Goal: Use online tool/utility: Utilize a website feature to perform a specific function

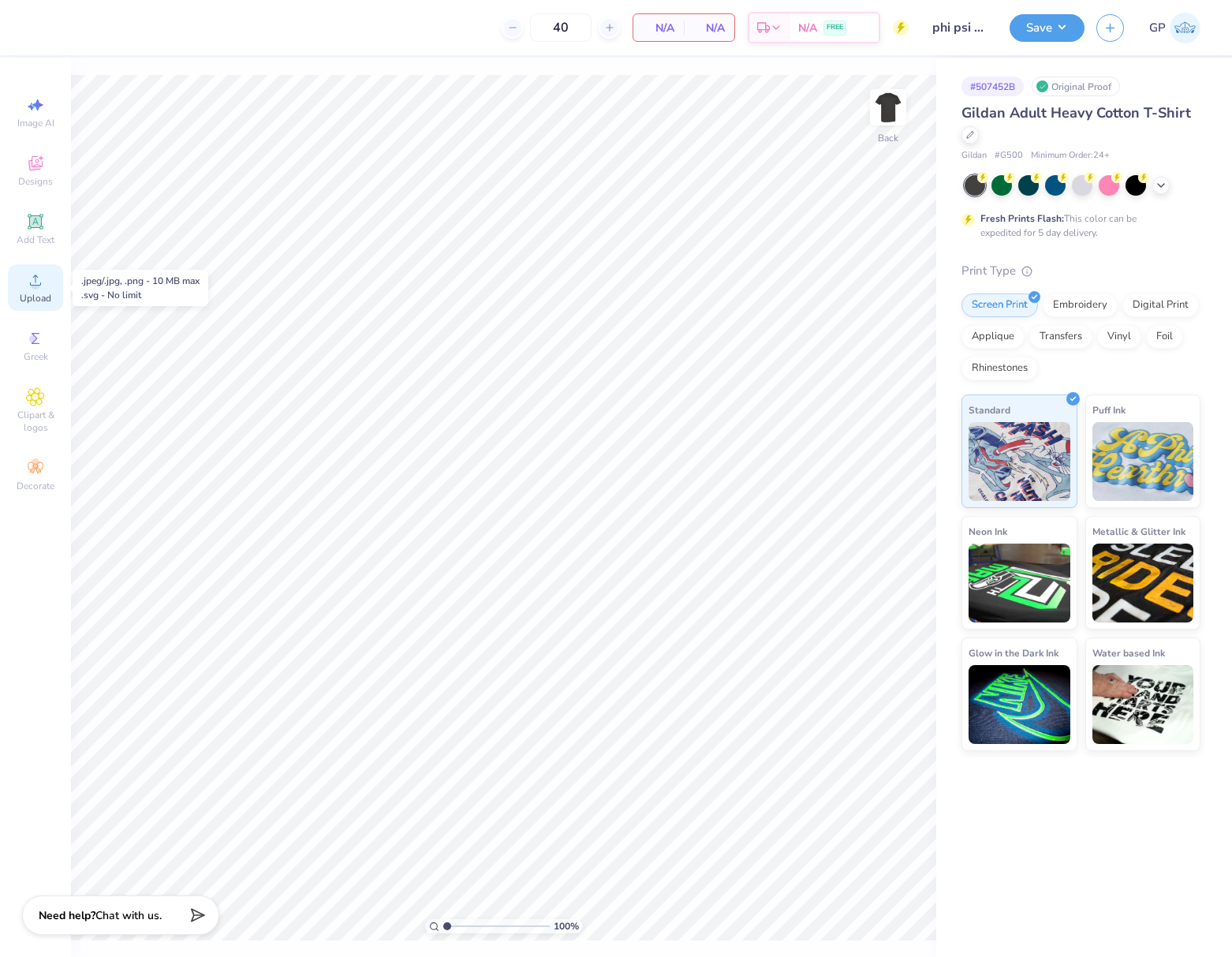
click at [39, 294] on span "Upload" at bounding box center [36, 299] width 32 height 12
click at [39, 299] on span "Upload" at bounding box center [36, 299] width 32 height 12
type input "6.00"
type input "1.76"
type input "10.12"
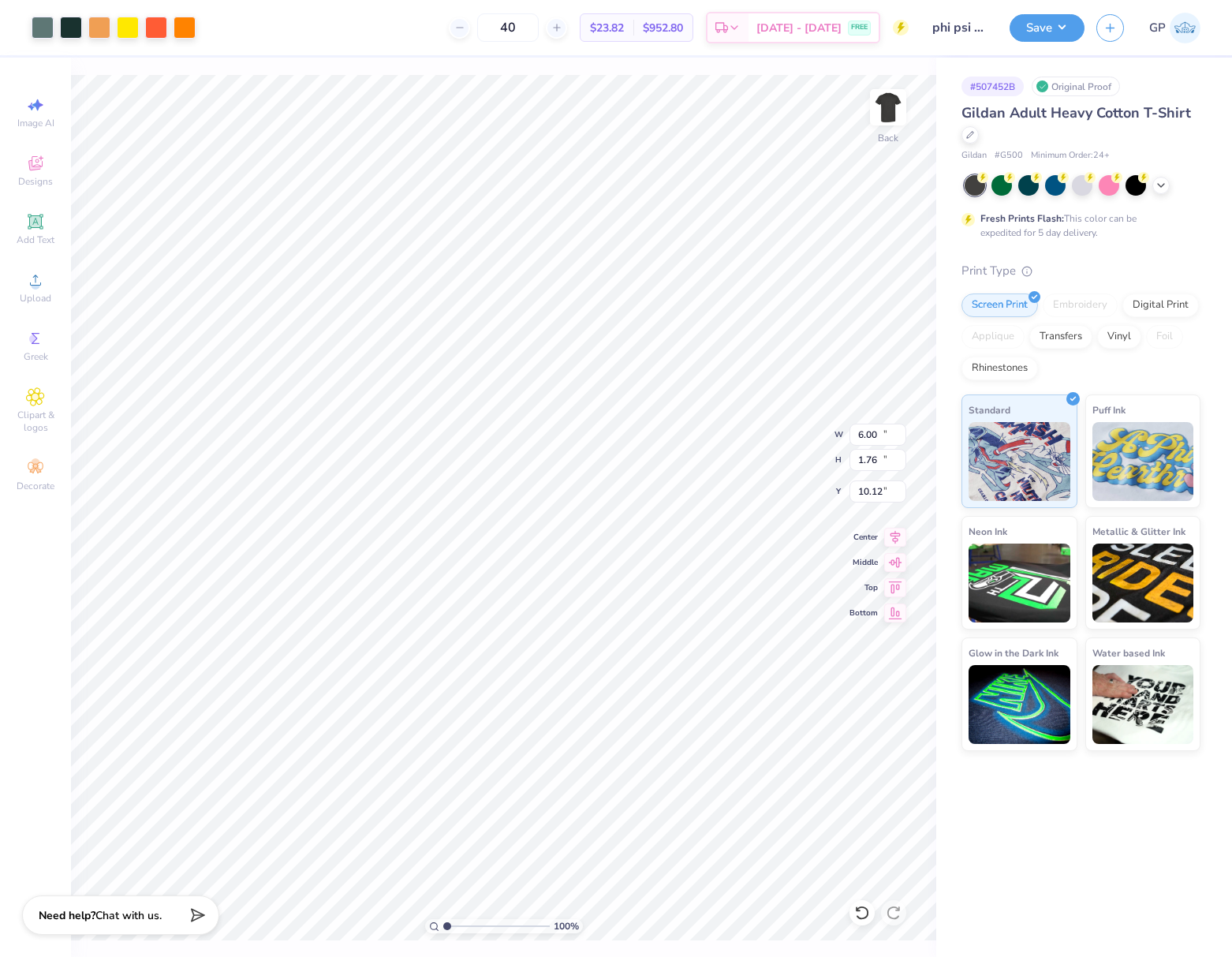
type input "12.69"
type input "10.67"
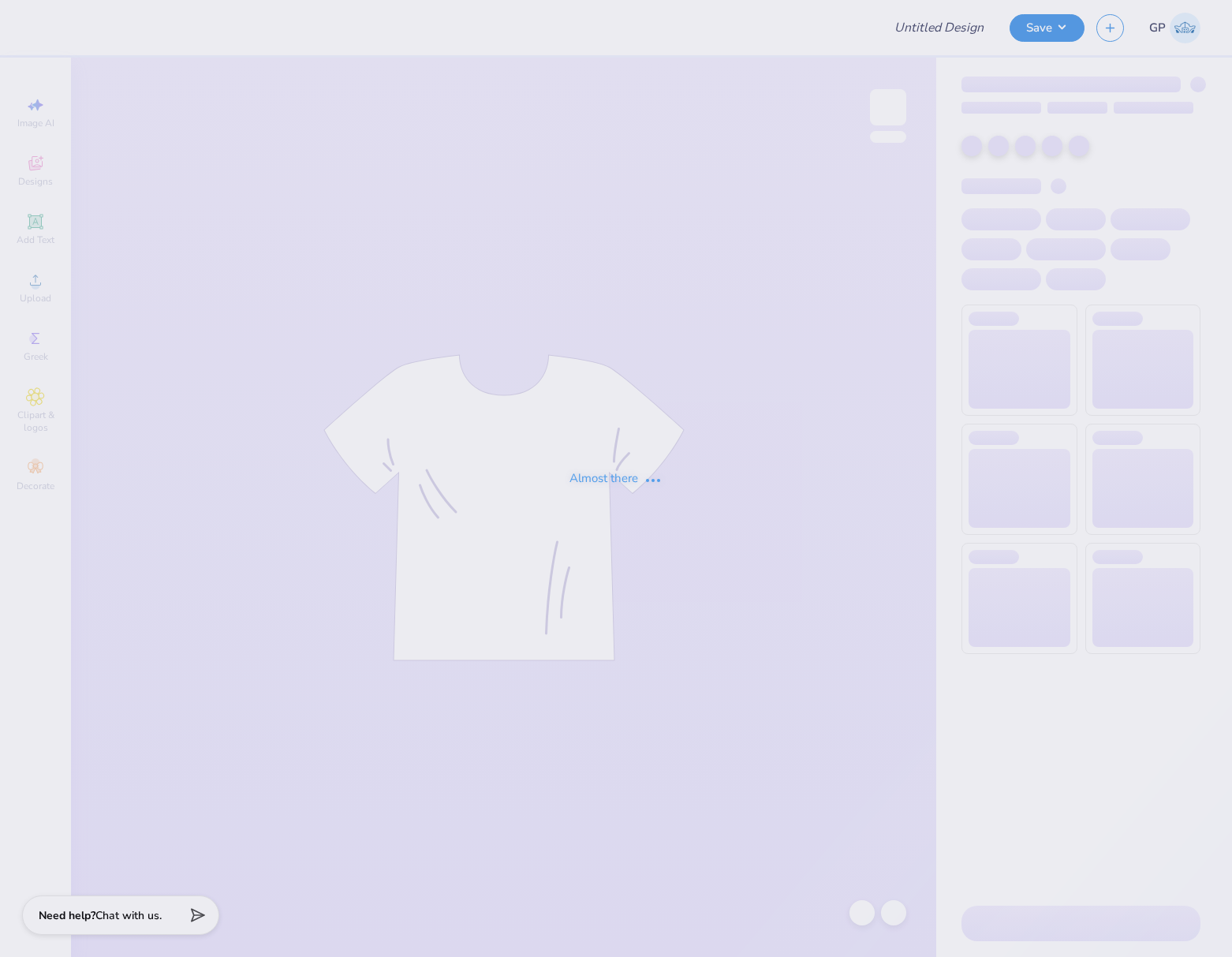
type input "phi psi letter shirts 2"
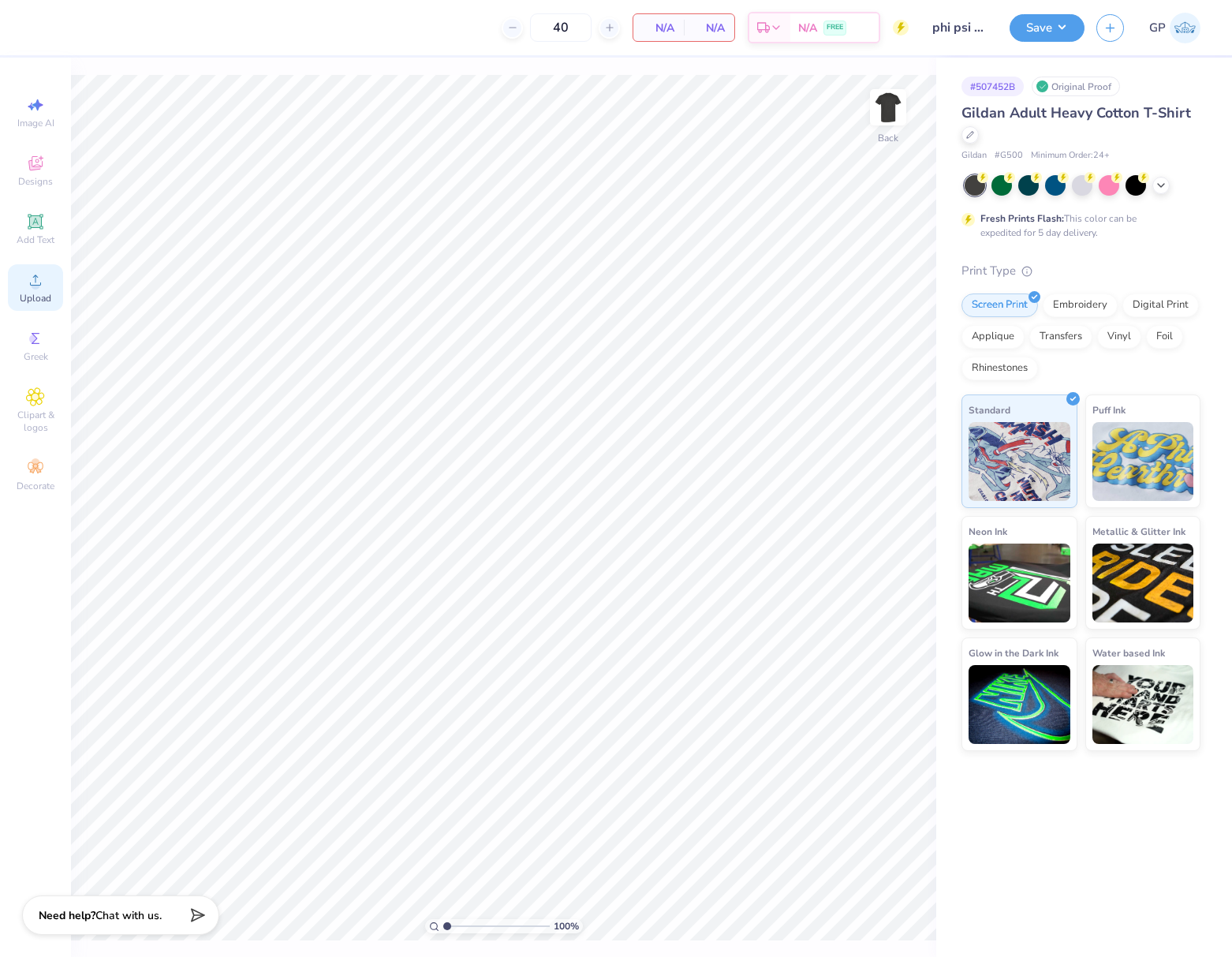
click at [44, 286] on icon at bounding box center [35, 280] width 19 height 19
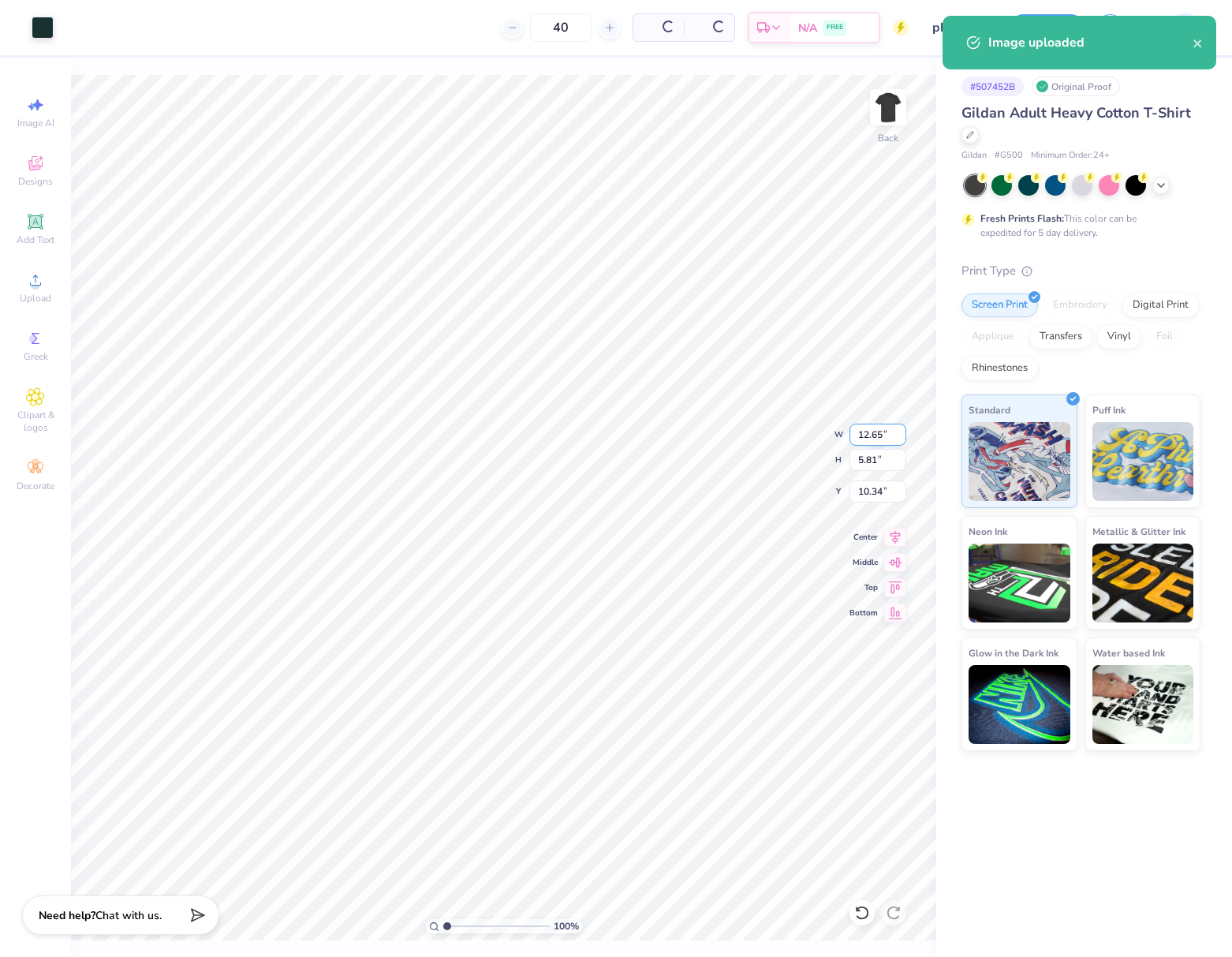
click at [862, 435] on input "12.65" at bounding box center [878, 435] width 57 height 22
type input "3.50"
type input "1.61"
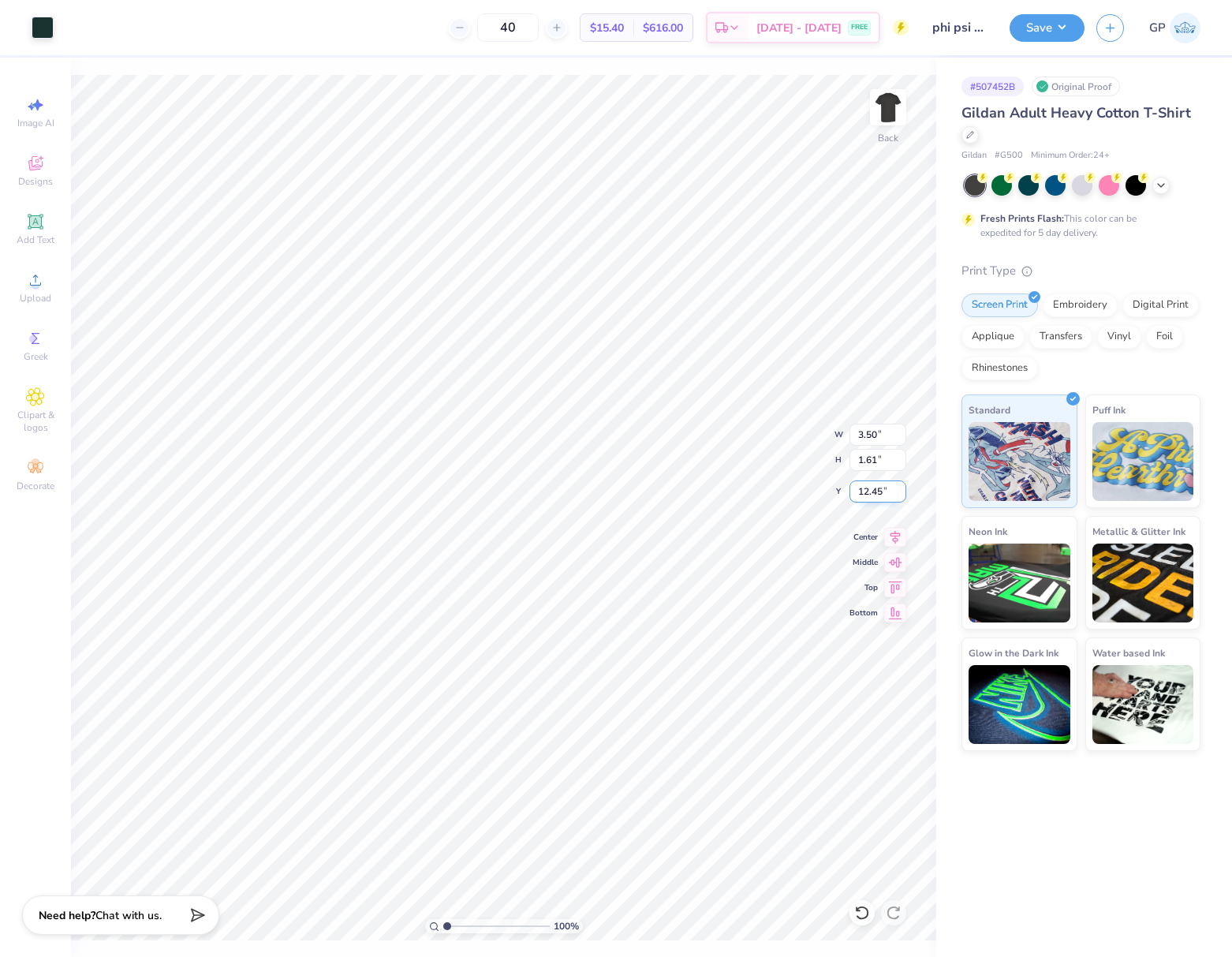
click at [880, 487] on input "12.45" at bounding box center [878, 491] width 57 height 22
type input "3.00"
click at [40, 19] on div at bounding box center [43, 26] width 22 height 22
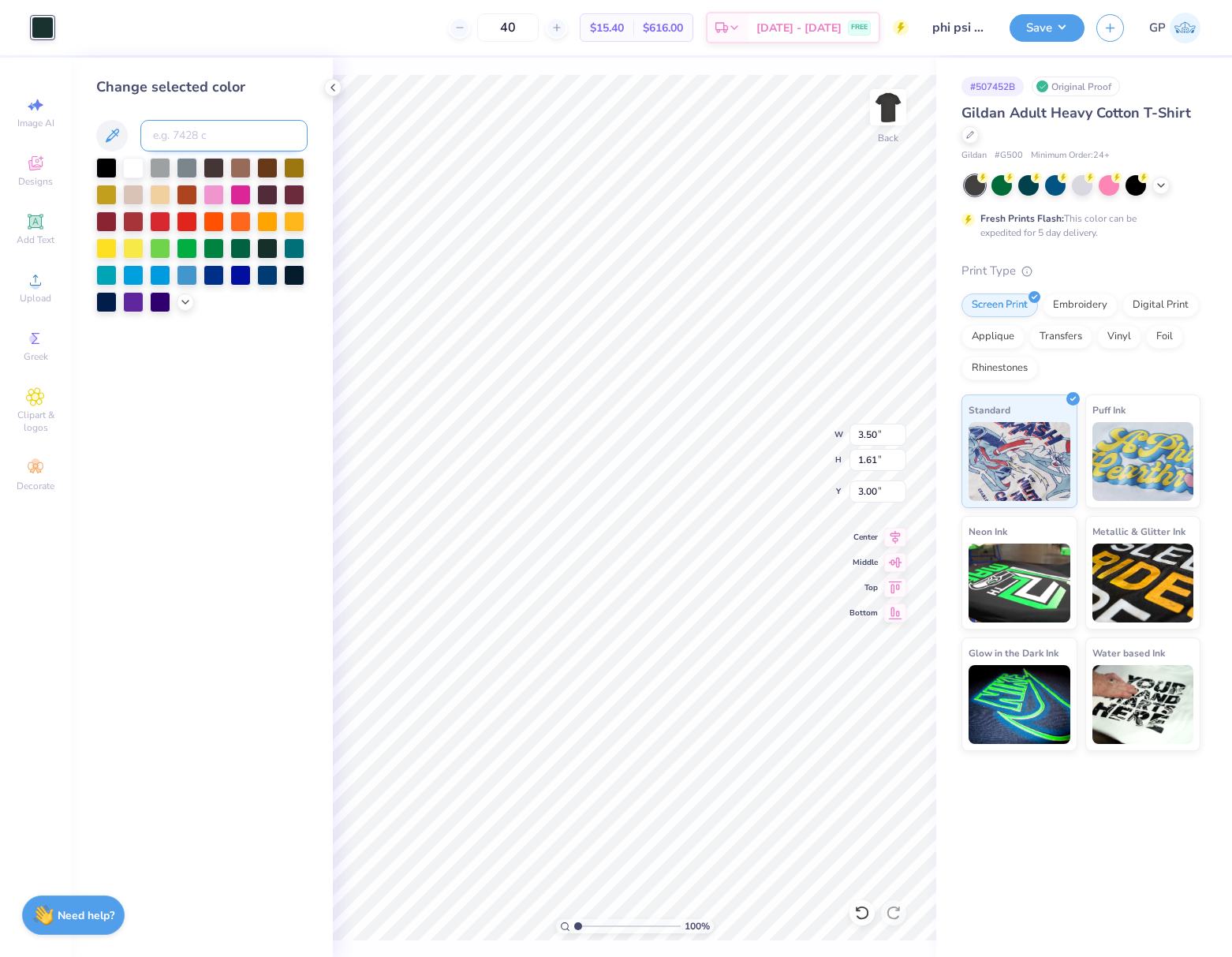
click at [163, 135] on input at bounding box center [224, 136] width 167 height 32
type input "171"
type input "v"
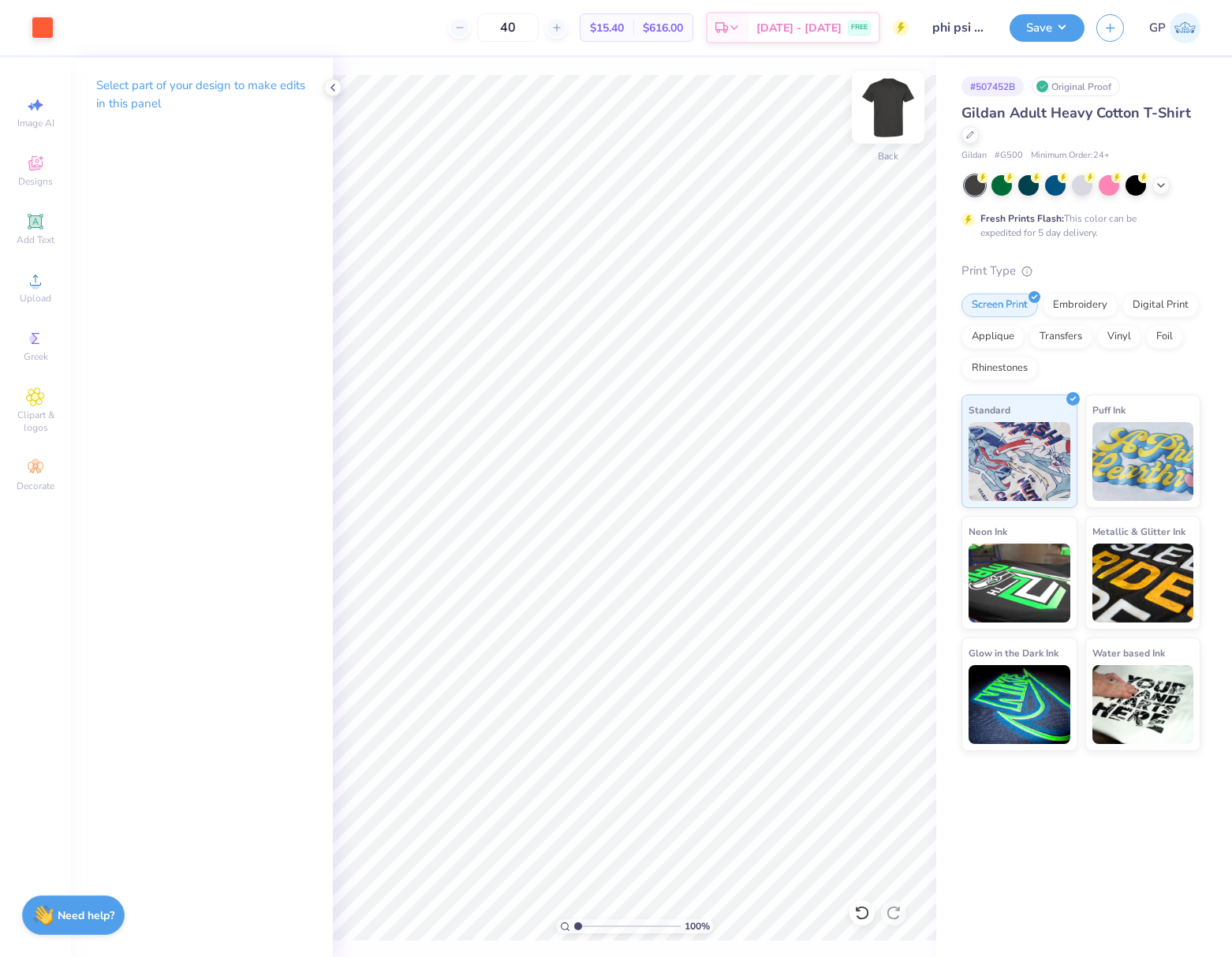
click at [892, 113] on img at bounding box center [887, 107] width 63 height 63
click at [39, 270] on div "Upload" at bounding box center [36, 287] width 55 height 46
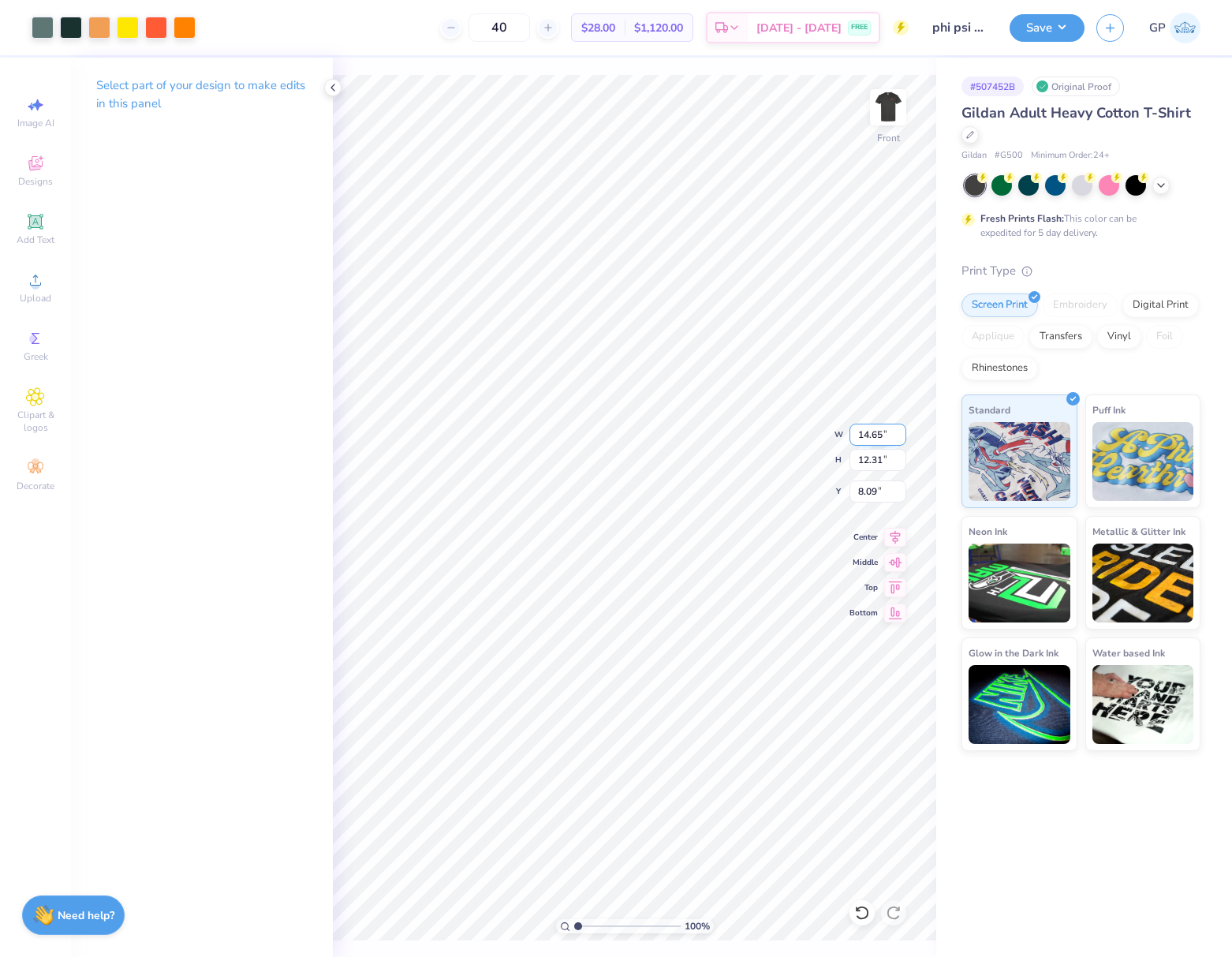
click at [877, 438] on input "14.65" at bounding box center [878, 435] width 57 height 22
type input "12.00"
type input "10.09"
click at [882, 490] on input "9.21" at bounding box center [878, 491] width 57 height 22
type input "3.00"
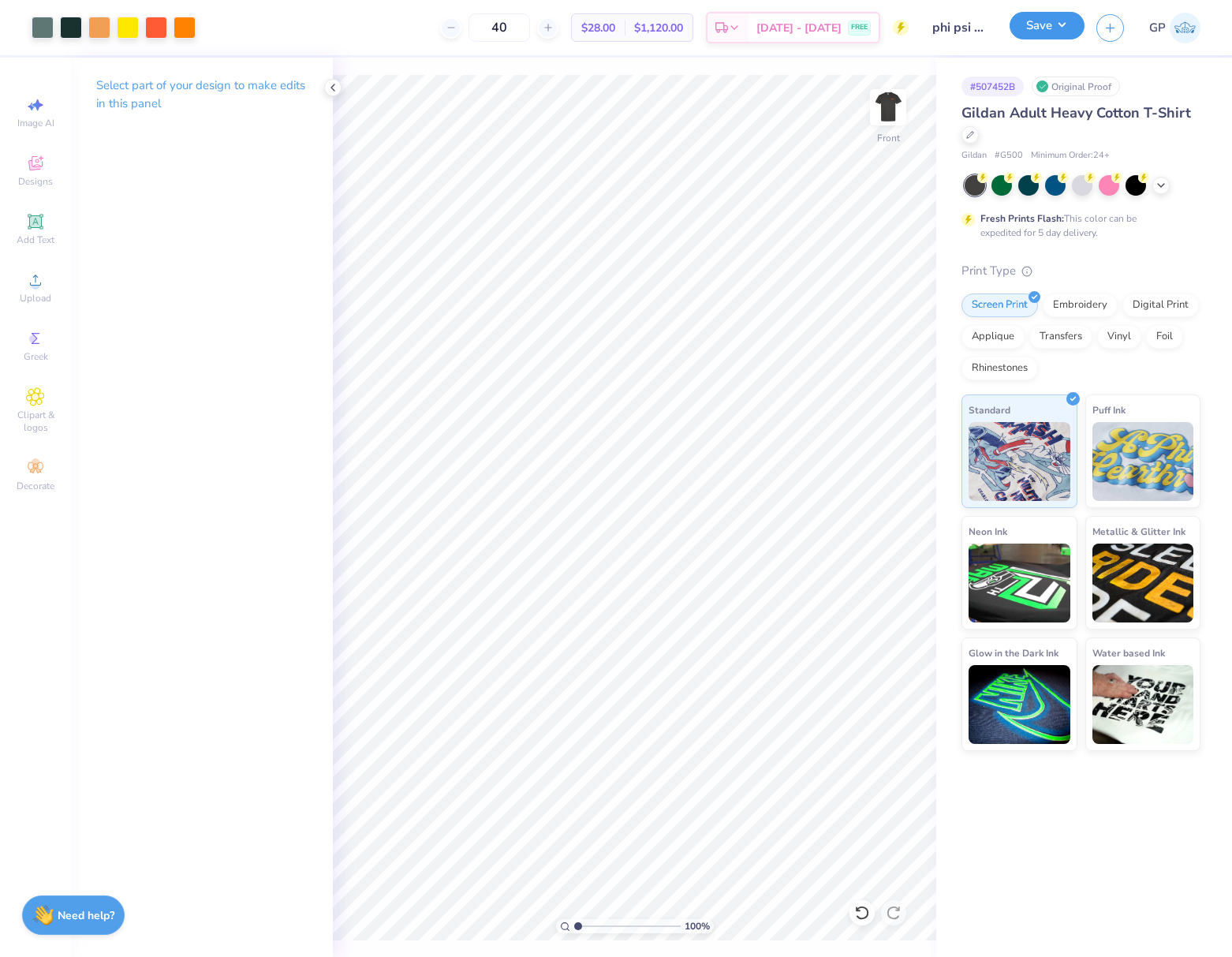
click at [1041, 26] on button "Save" at bounding box center [1047, 25] width 75 height 28
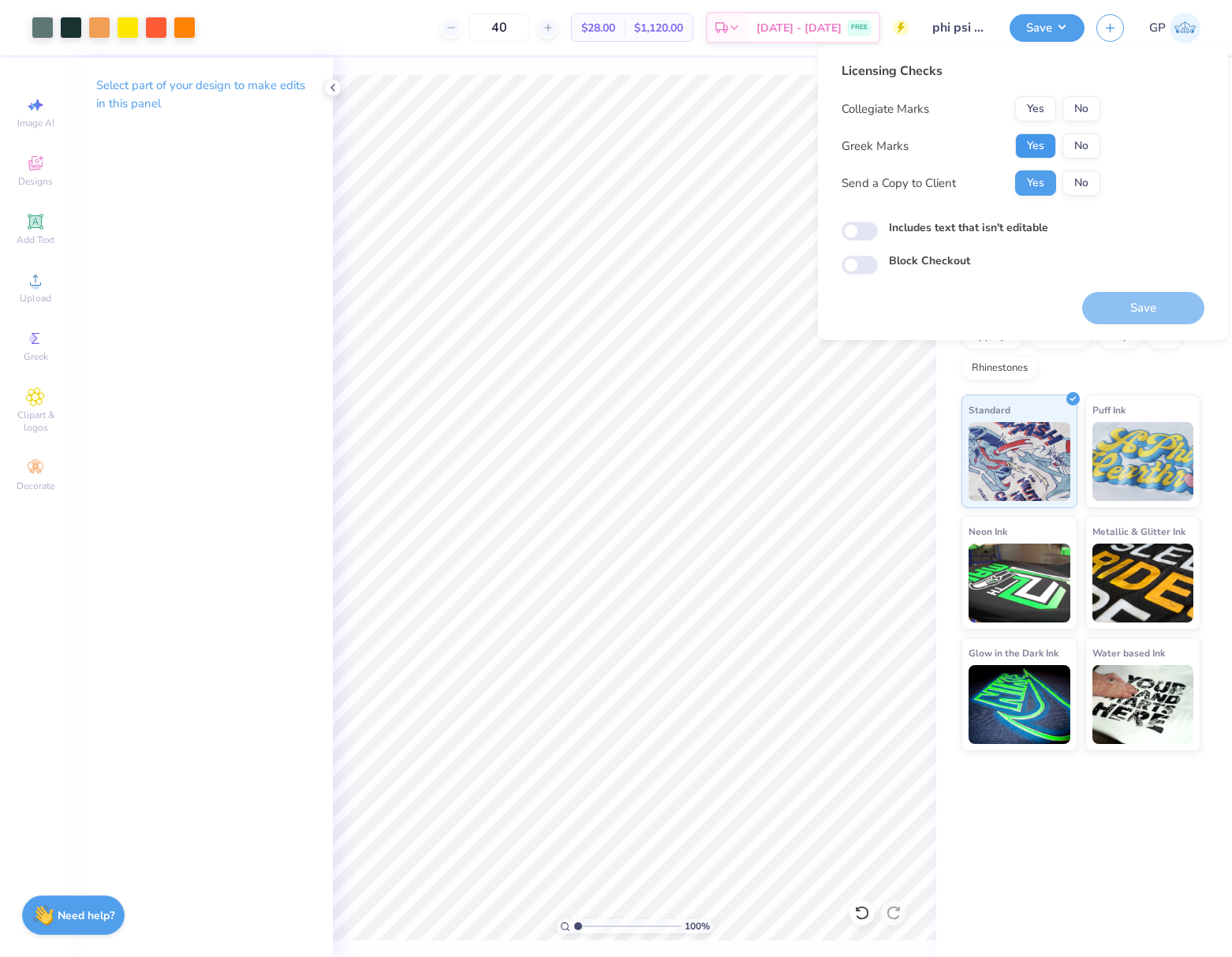
click at [1029, 146] on button "Yes" at bounding box center [1036, 146] width 41 height 25
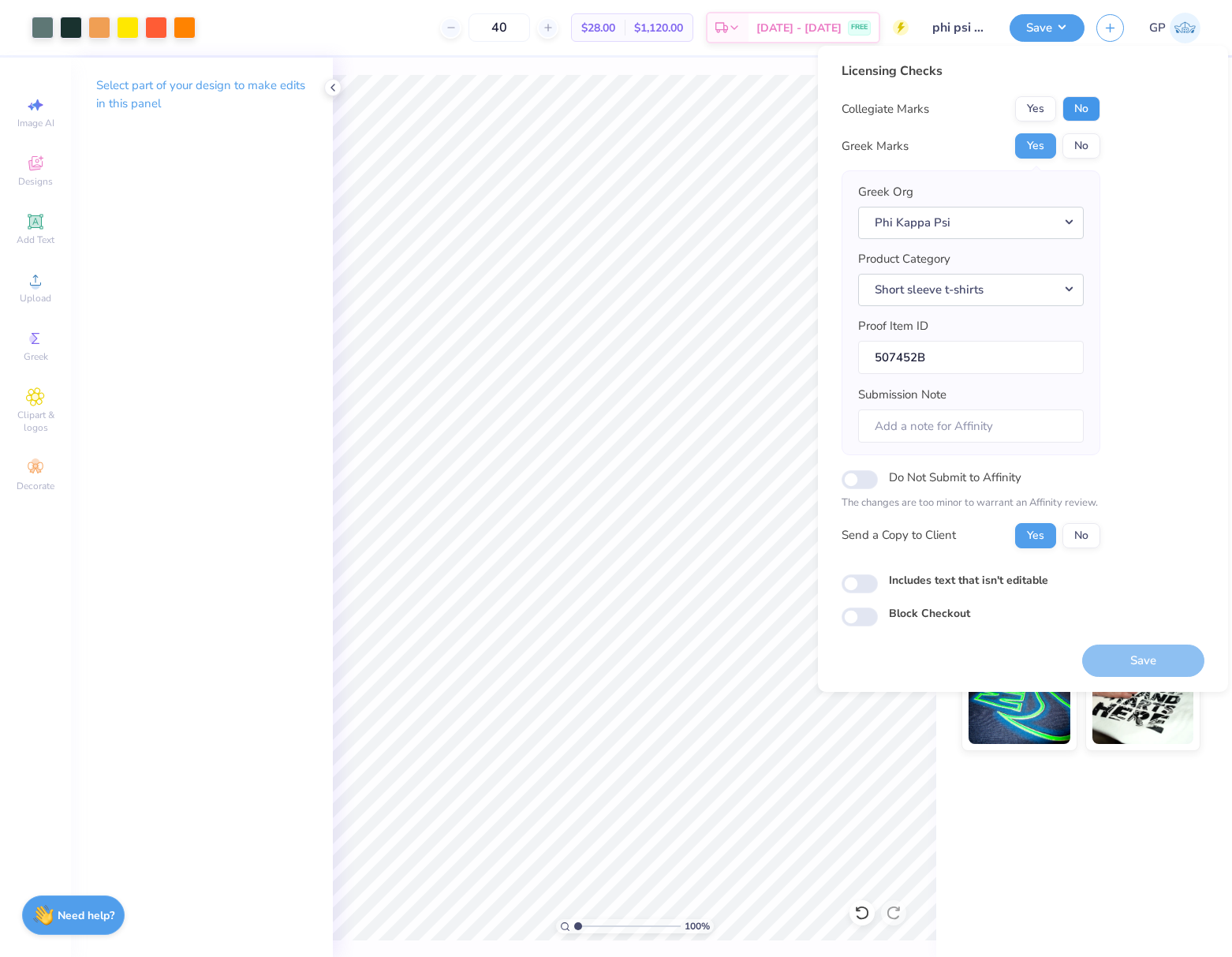
click at [1076, 110] on button "No" at bounding box center [1081, 108] width 38 height 25
click at [870, 583] on input "Includes text that isn't editable" at bounding box center [859, 583] width 36 height 19
checkbox input "true"
click at [1148, 660] on button "Save" at bounding box center [1143, 660] width 123 height 32
